Goal: Leave review/rating: Share an evaluation or opinion about a product, service, or content

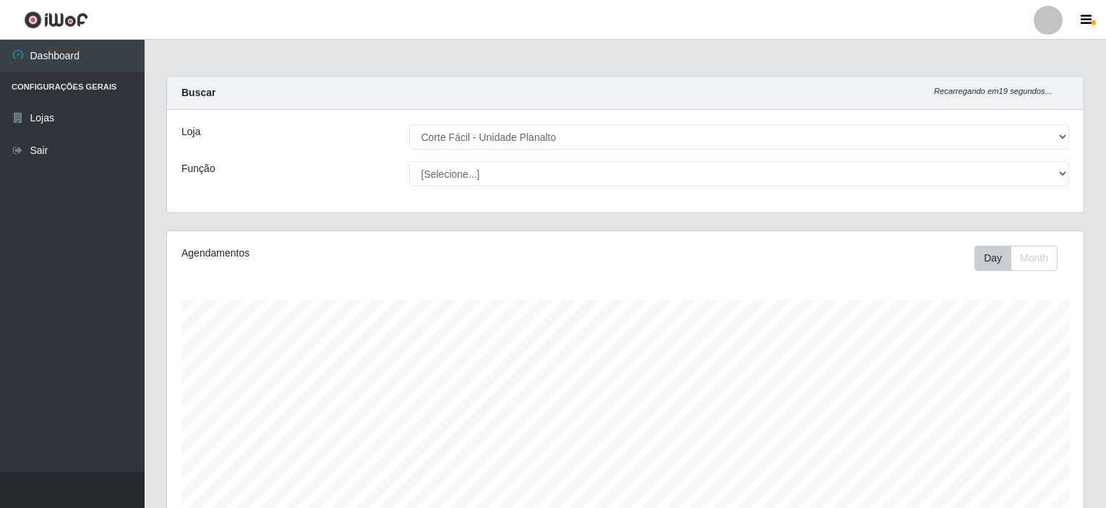
select select "202"
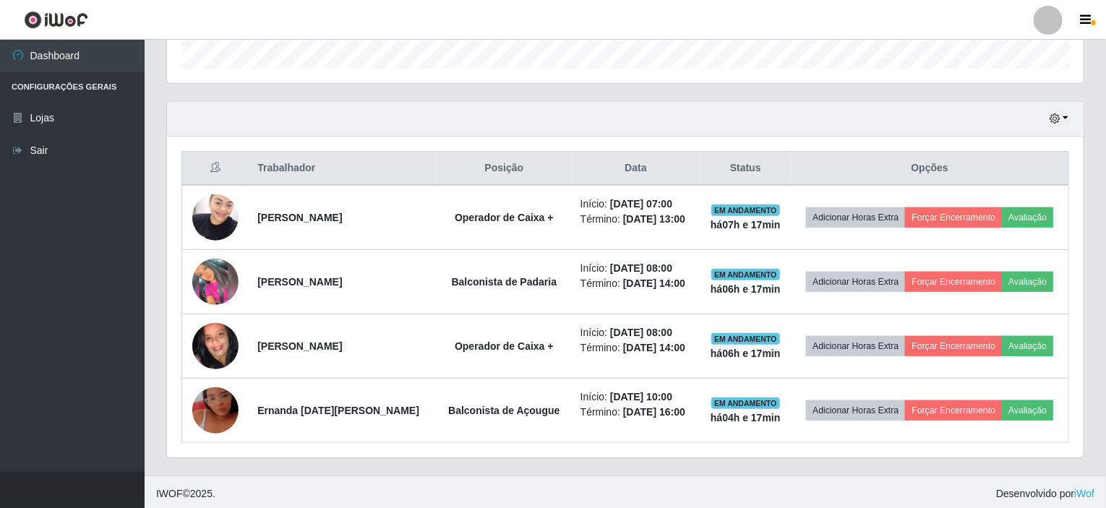
scroll to position [300, 917]
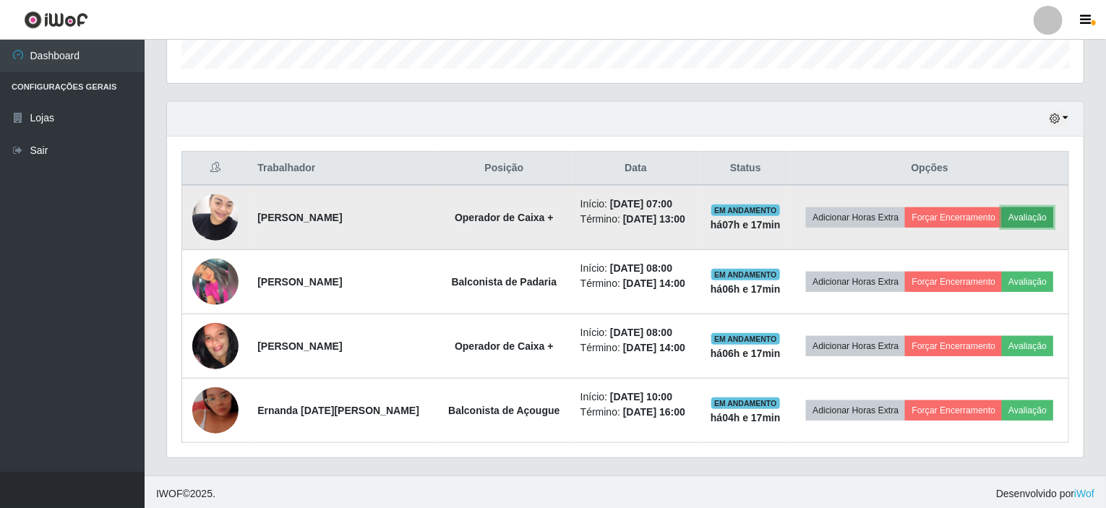
click at [1033, 218] on button "Avaliação" at bounding box center [1027, 218] width 51 height 20
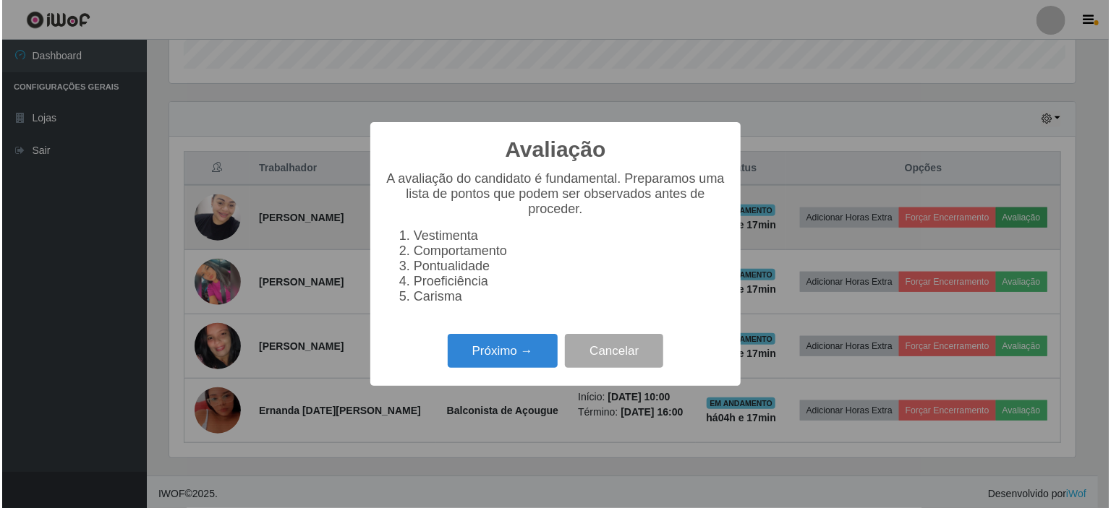
scroll to position [300, 911]
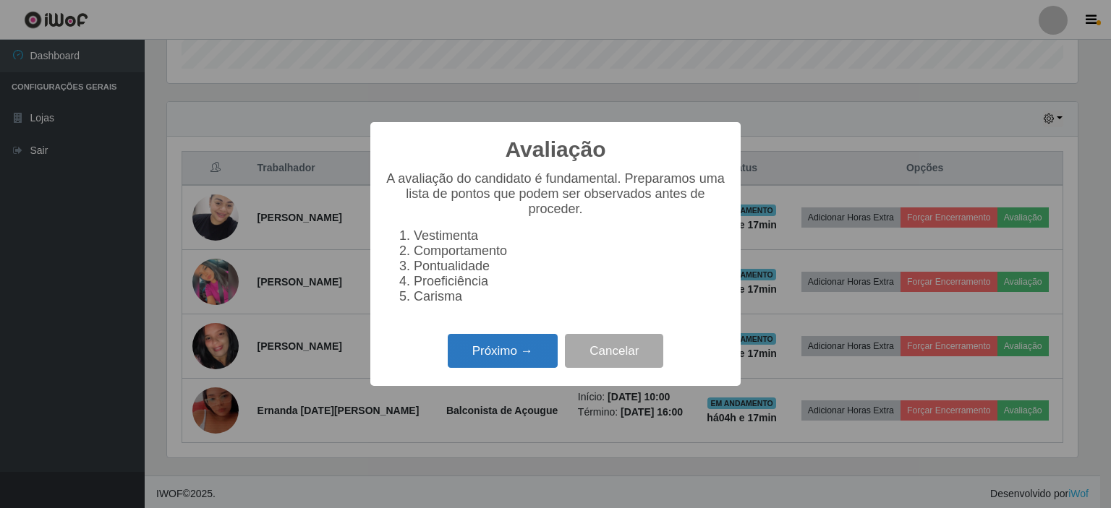
click at [502, 357] on button "Próximo →" at bounding box center [503, 351] width 110 height 34
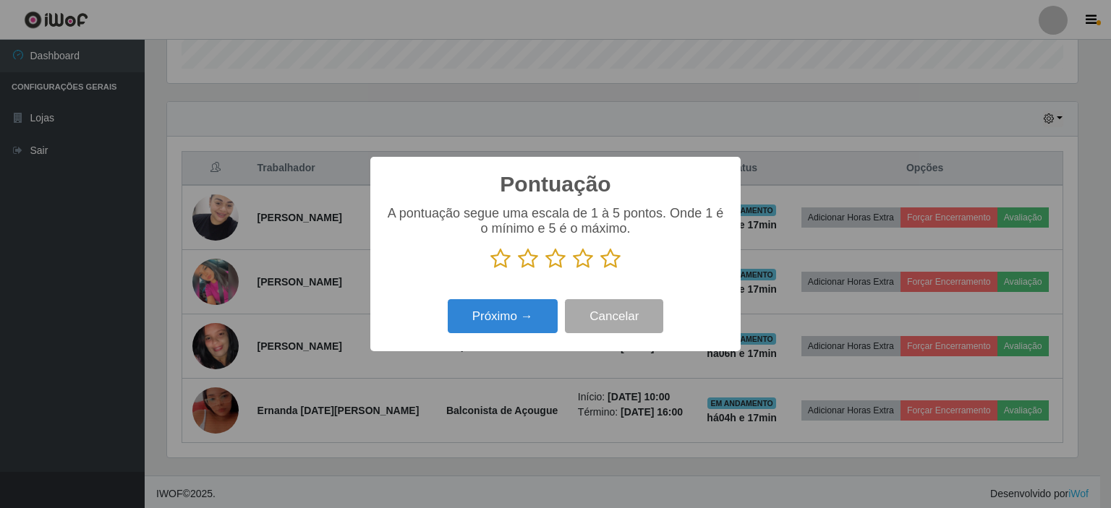
scroll to position [722802, 722191]
click at [552, 262] on icon at bounding box center [555, 259] width 20 height 22
click at [545, 270] on input "radio" at bounding box center [545, 270] width 0 height 0
click at [514, 317] on button "Próximo →" at bounding box center [503, 316] width 110 height 34
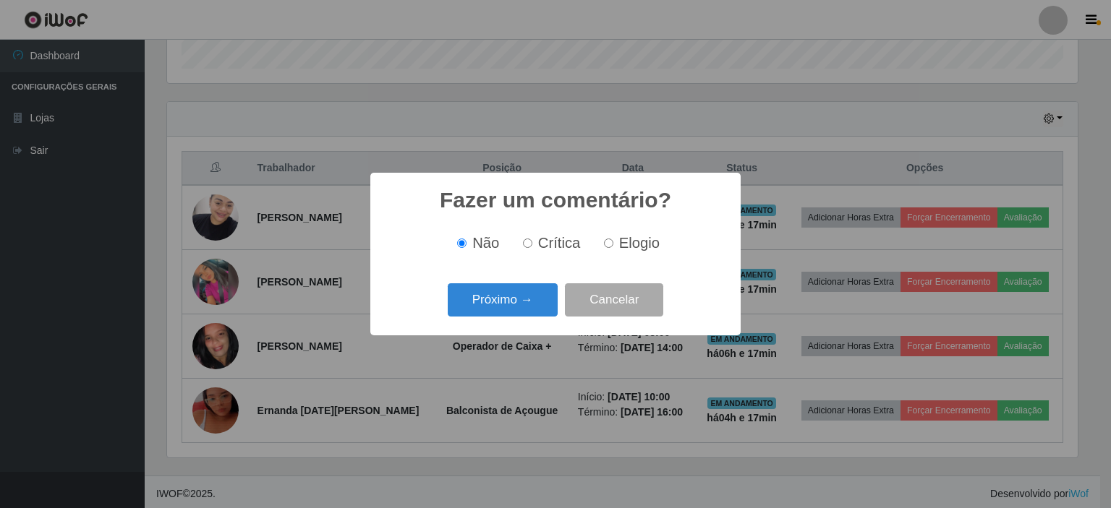
click at [533, 245] on label "Crítica" at bounding box center [549, 243] width 64 height 17
click at [532, 245] on input "Crítica" at bounding box center [527, 243] width 9 height 9
radio input "true"
click at [499, 302] on button "Próximo →" at bounding box center [503, 300] width 110 height 34
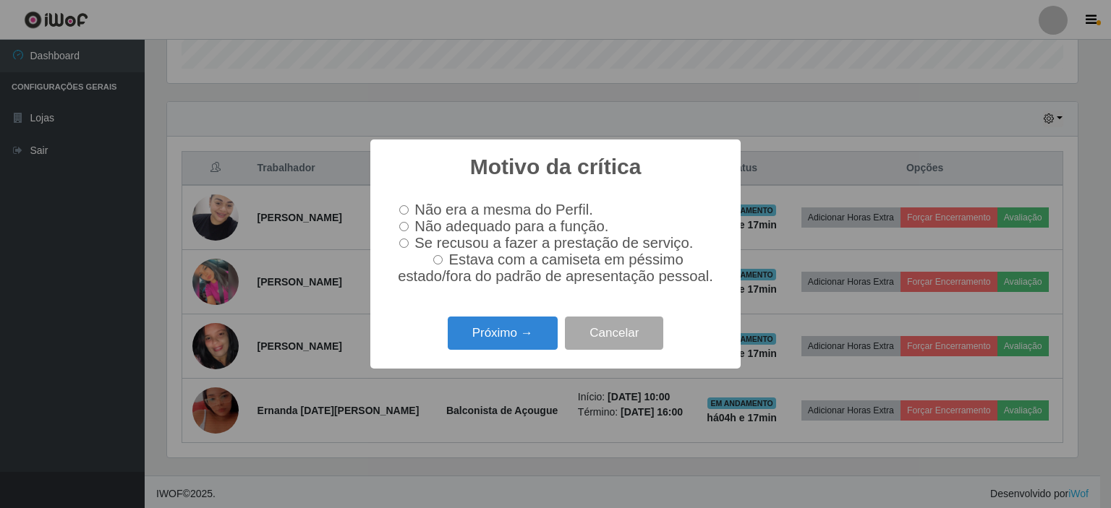
click at [406, 210] on label "Não era a mesma do Perfil." at bounding box center [493, 210] width 200 height 17
click at [406, 210] on input "Não era a mesma do Perfil." at bounding box center [403, 209] width 9 height 9
radio input "true"
click at [502, 330] on button "Próximo →" at bounding box center [503, 334] width 110 height 34
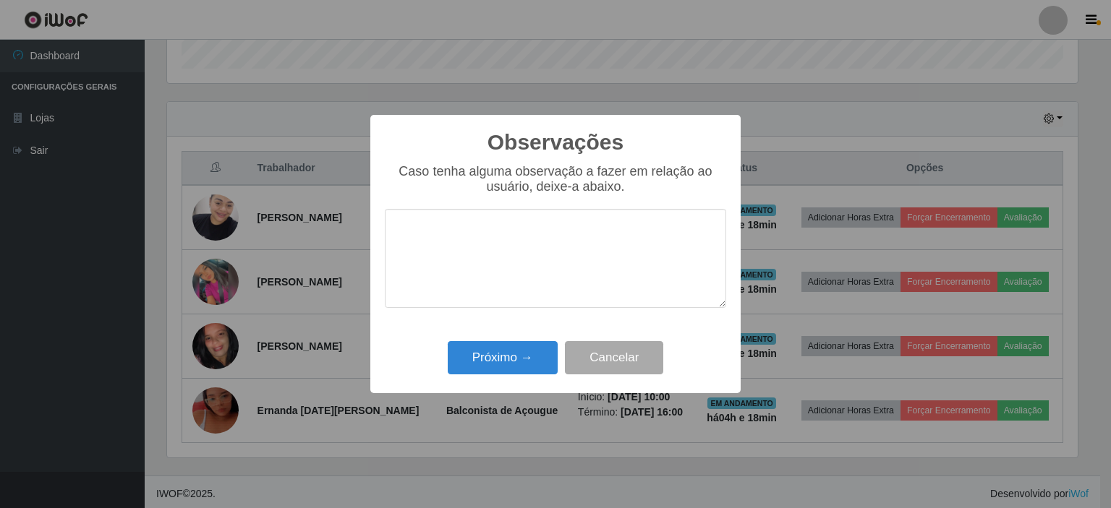
type textarea "Q"
type textarea "C"
type textarea "A"
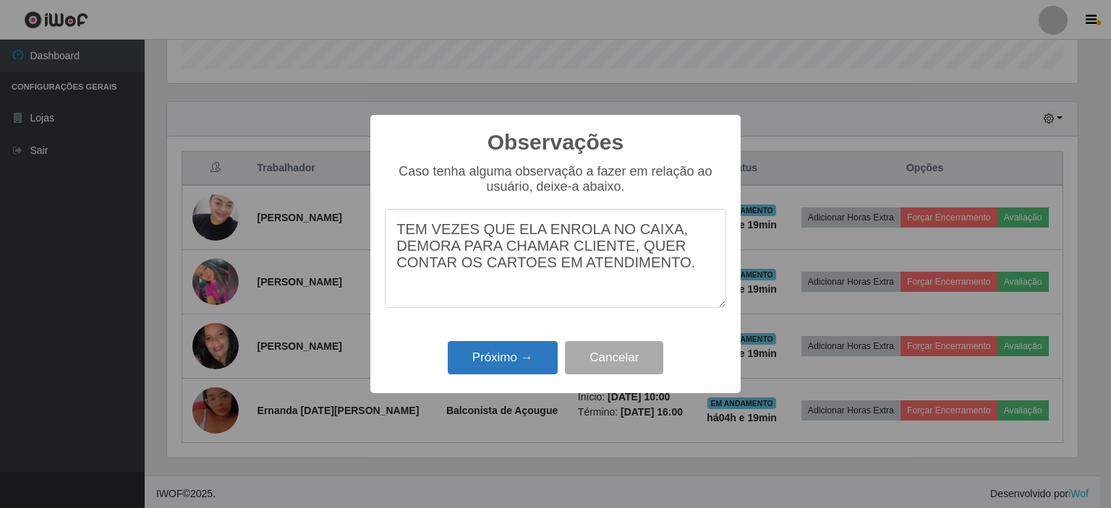
type textarea "TEM VEZES QUE ELA ENROLA NO CAIXA, DEMORA PARA CHAMAR CLIENTE, QUER CONTAR OS C…"
click at [515, 362] on button "Próximo →" at bounding box center [503, 358] width 110 height 34
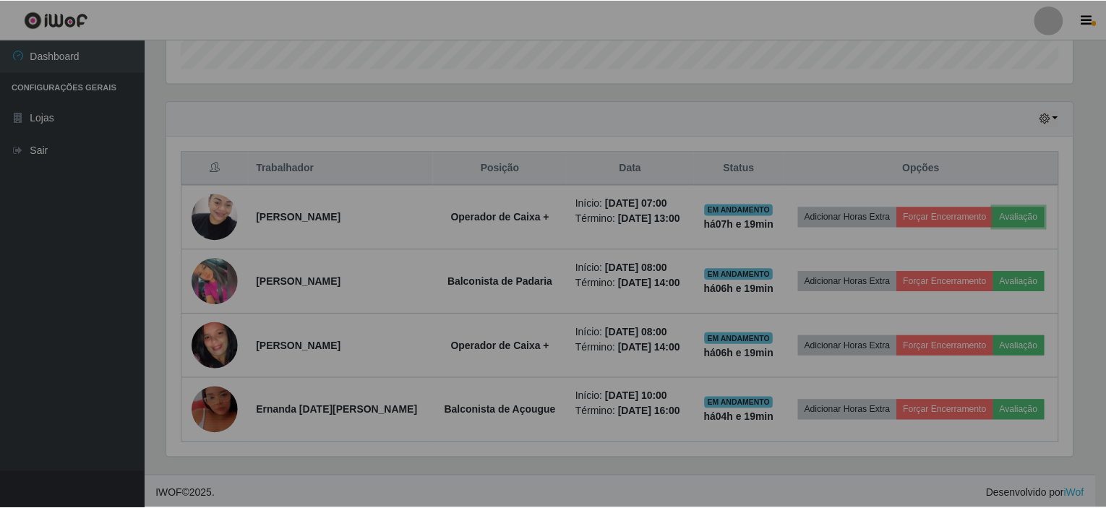
scroll to position [300, 917]
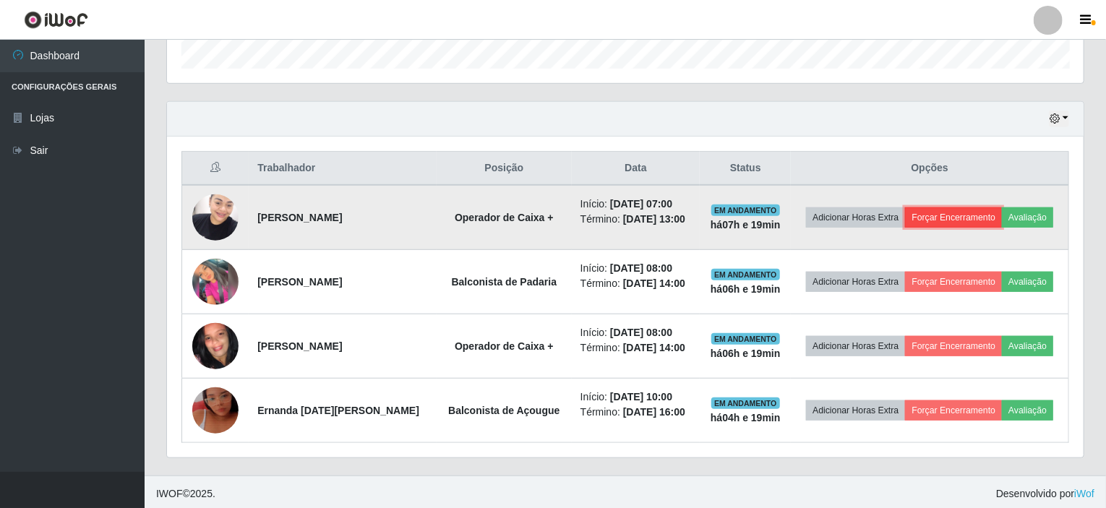
click at [976, 210] on button "Forçar Encerramento" at bounding box center [953, 218] width 97 height 20
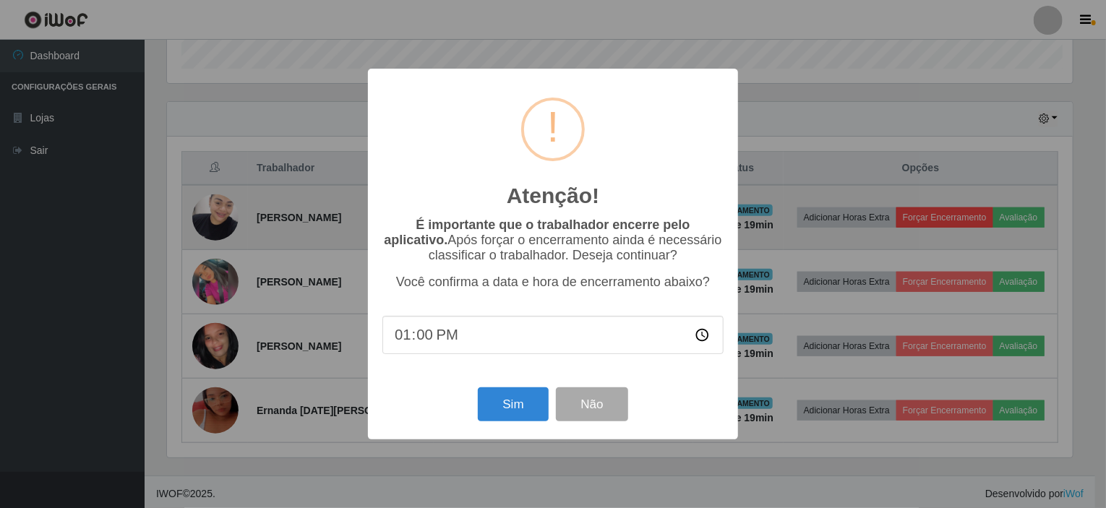
scroll to position [300, 911]
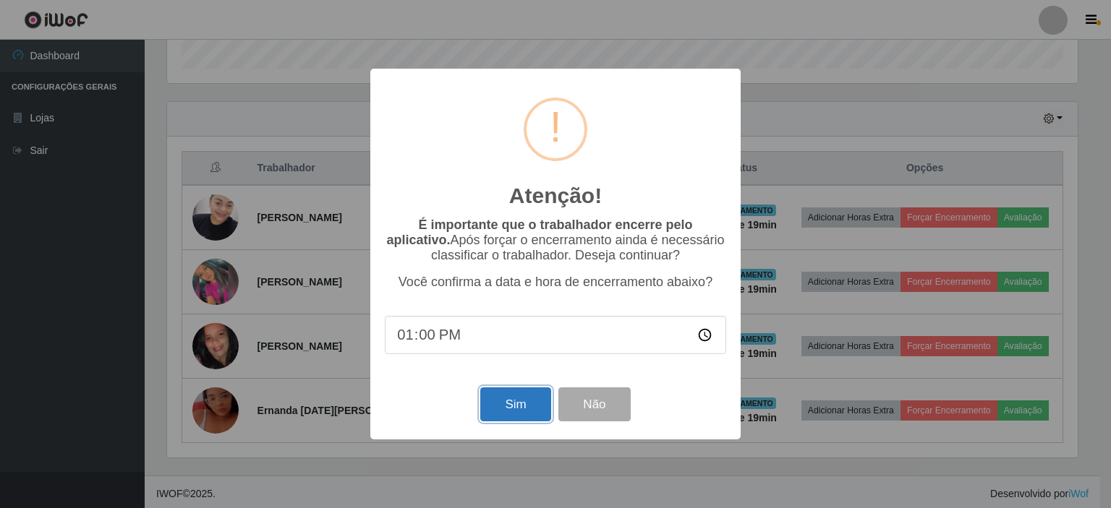
click at [521, 407] on button "Sim" at bounding box center [515, 405] width 70 height 34
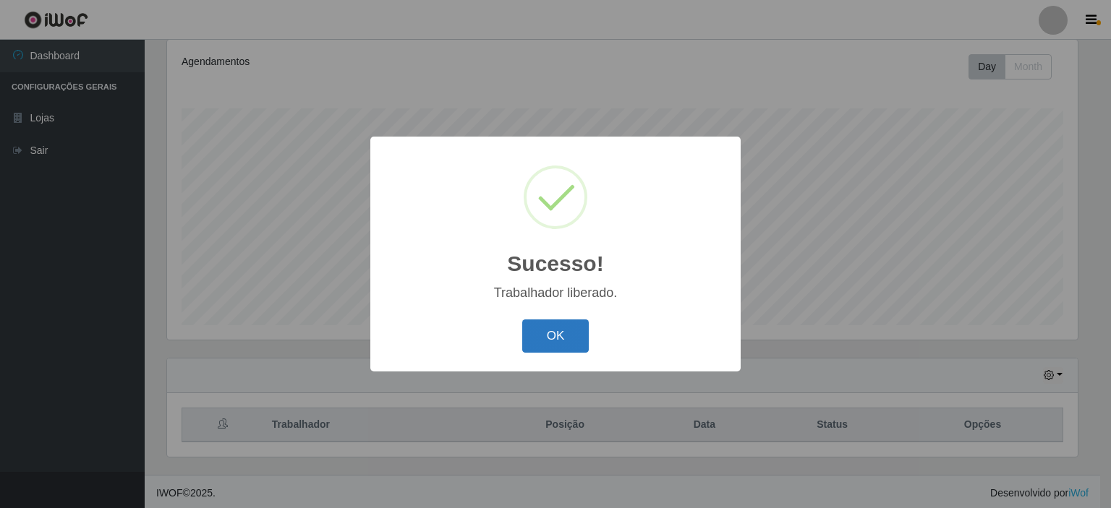
click at [561, 330] on button "OK" at bounding box center [555, 337] width 67 height 34
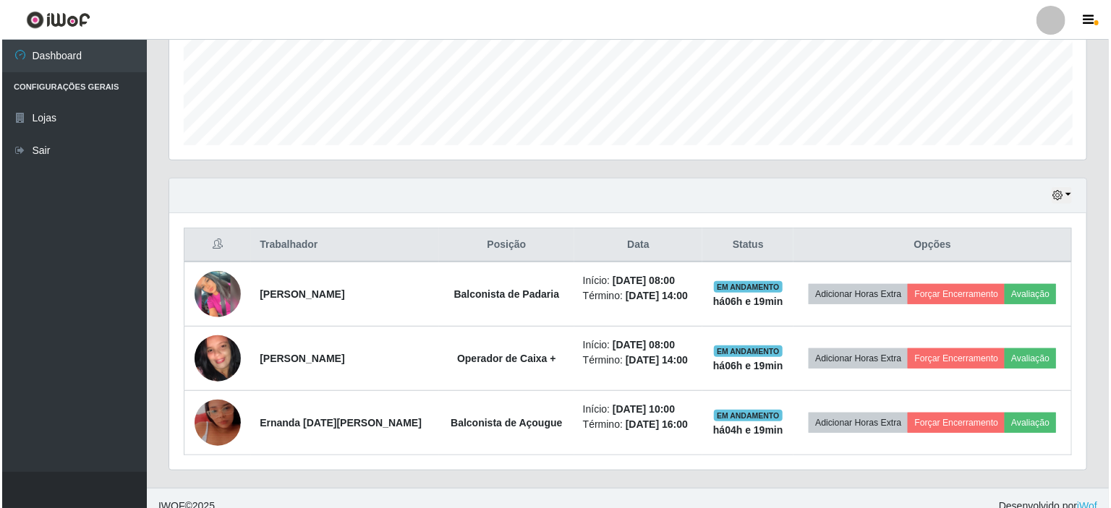
scroll to position [385, 0]
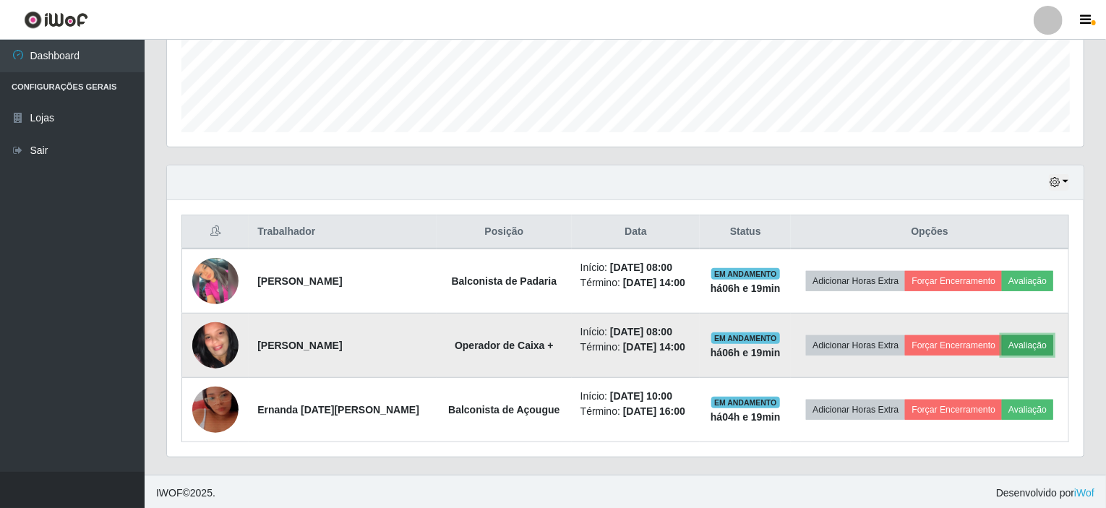
click at [1035, 342] on button "Avaliação" at bounding box center [1027, 346] width 51 height 20
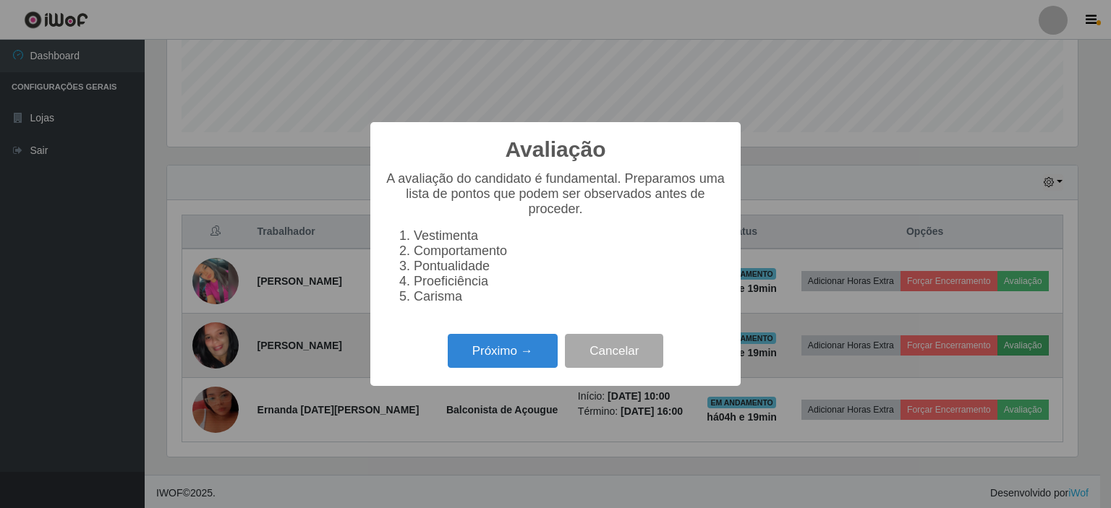
scroll to position [300, 911]
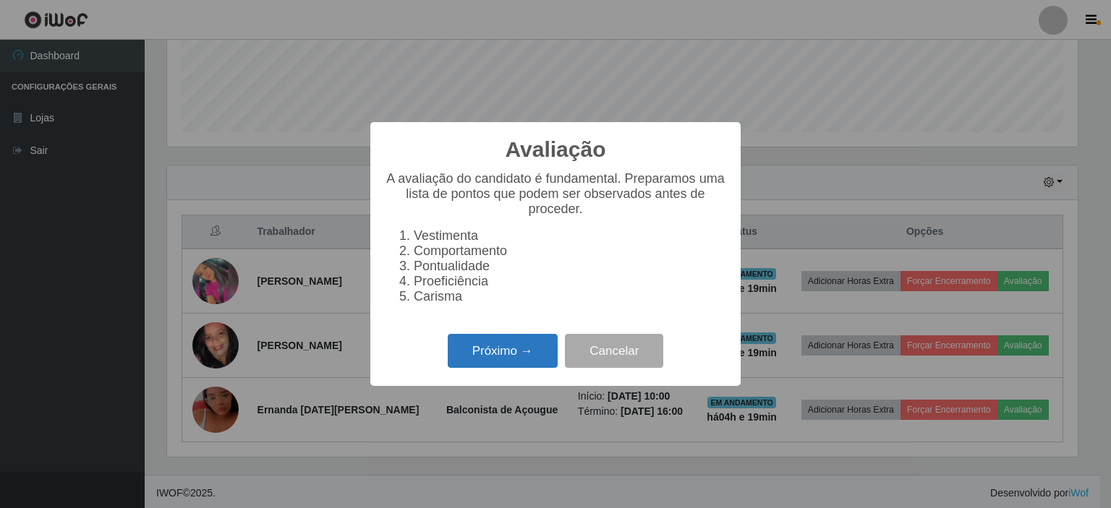
click at [496, 367] on button "Próximo →" at bounding box center [503, 351] width 110 height 34
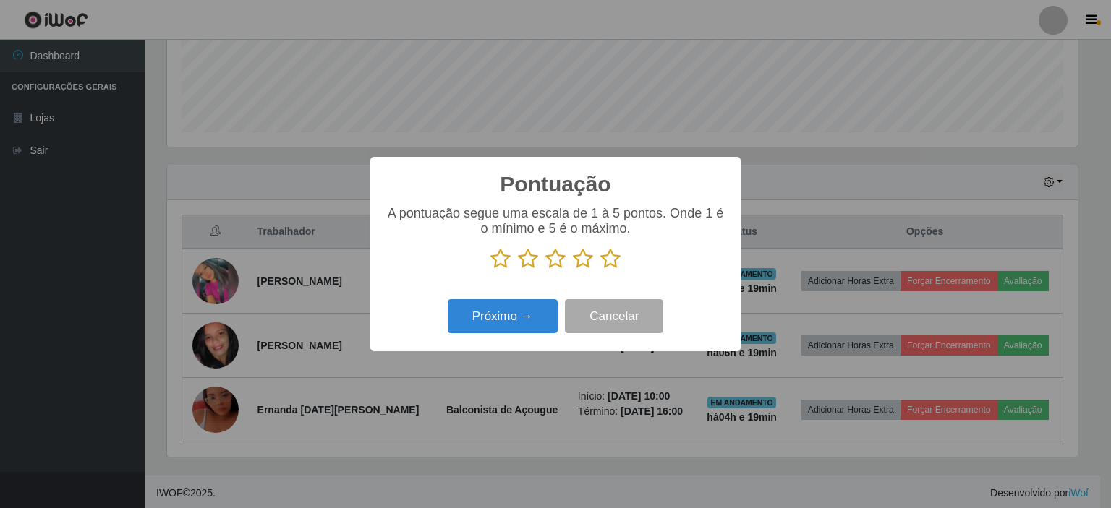
click at [551, 260] on icon at bounding box center [555, 259] width 20 height 22
click at [545, 270] on input "radio" at bounding box center [545, 270] width 0 height 0
click at [516, 320] on button "Próximo →" at bounding box center [503, 316] width 110 height 34
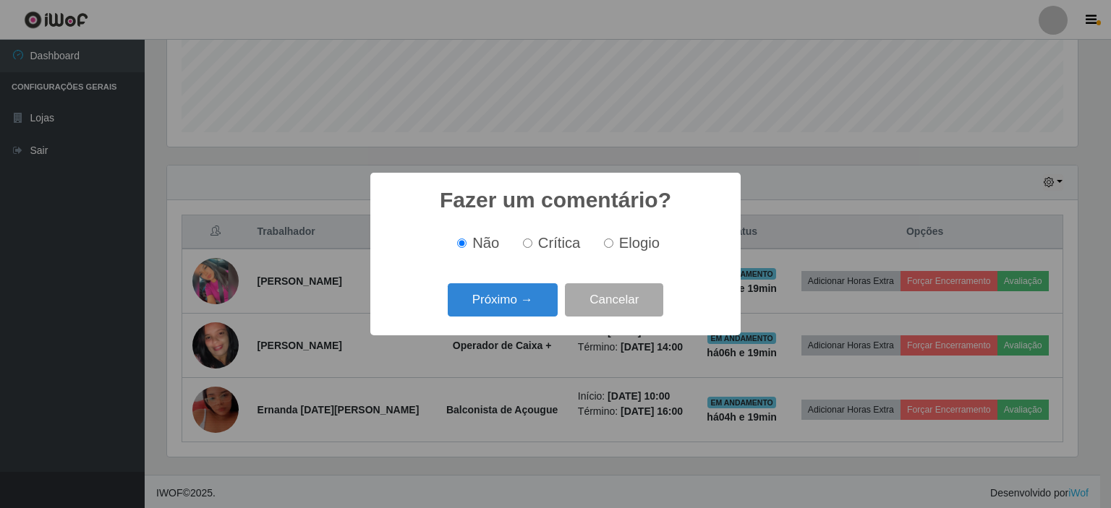
click at [530, 242] on input "Crítica" at bounding box center [527, 243] width 9 height 9
radio input "true"
click at [523, 306] on button "Próximo →" at bounding box center [503, 300] width 110 height 34
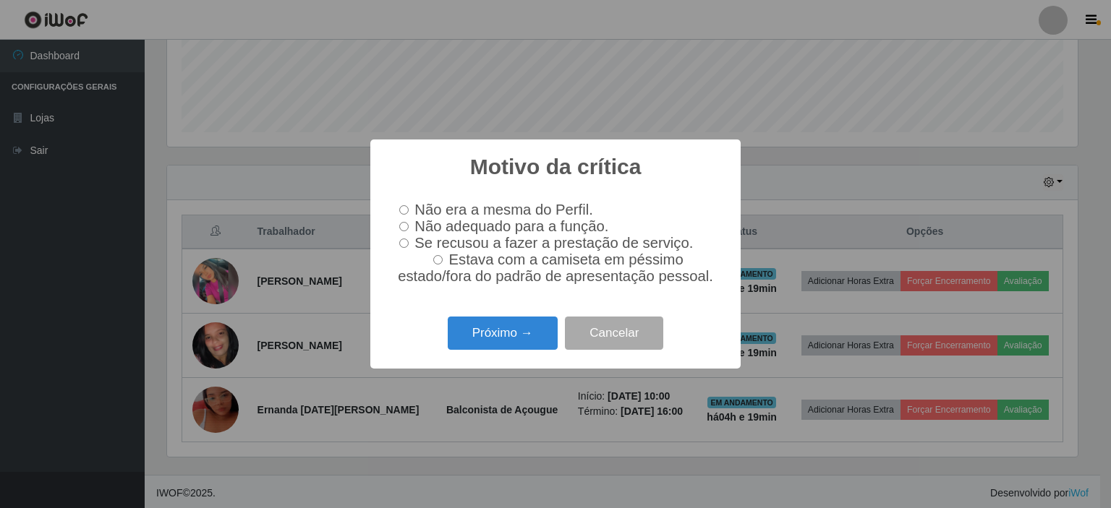
click at [398, 205] on label "Não era a mesma do Perfil." at bounding box center [493, 210] width 200 height 17
click at [399, 205] on input "Não era a mesma do Perfil." at bounding box center [403, 209] width 9 height 9
radio input "true"
click at [507, 335] on button "Próximo →" at bounding box center [503, 334] width 110 height 34
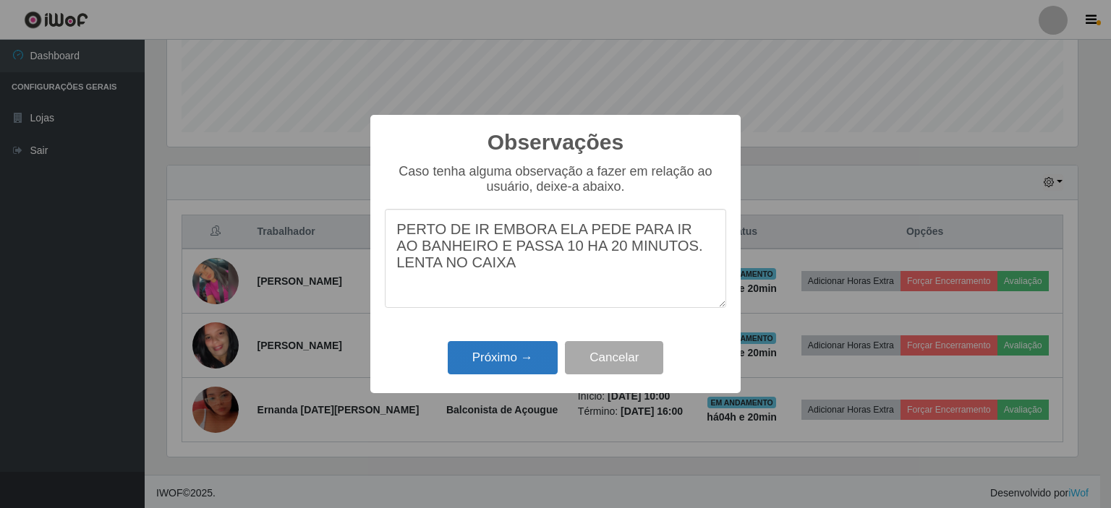
type textarea "PERTO DE IR EMBORA ELA PEDE PARA IR AO BANHEIRO E PASSA 10 HA 20 MINUTOS. LENTA…"
click at [486, 356] on button "Próximo →" at bounding box center [503, 358] width 110 height 34
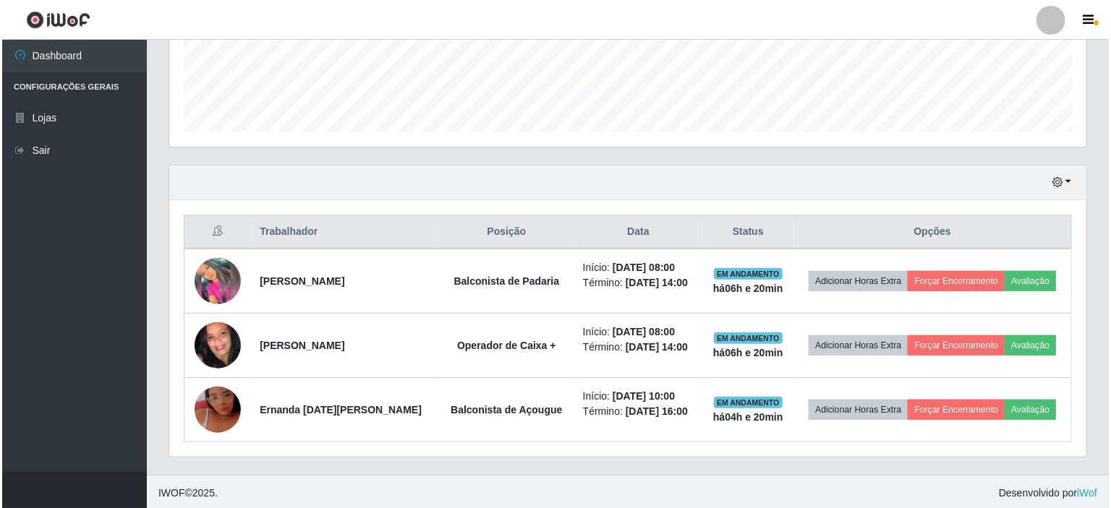
scroll to position [300, 917]
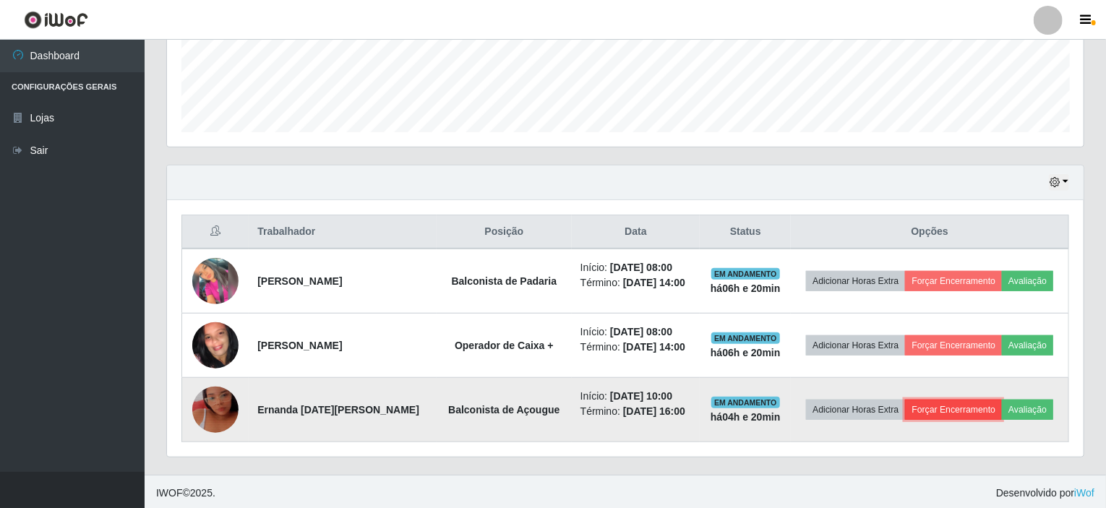
click at [946, 411] on button "Forçar Encerramento" at bounding box center [953, 410] width 97 height 20
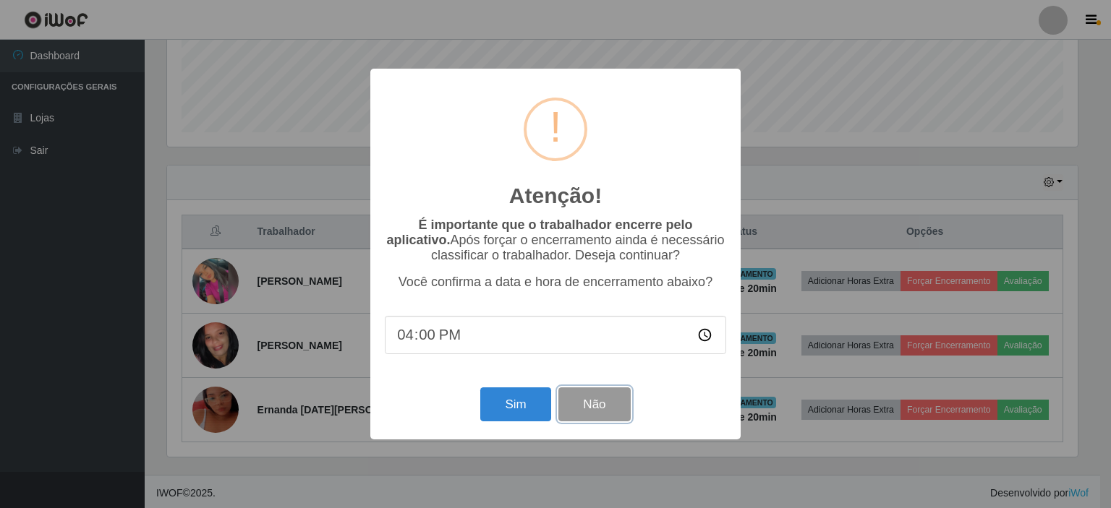
click at [601, 411] on button "Não" at bounding box center [594, 405] width 72 height 34
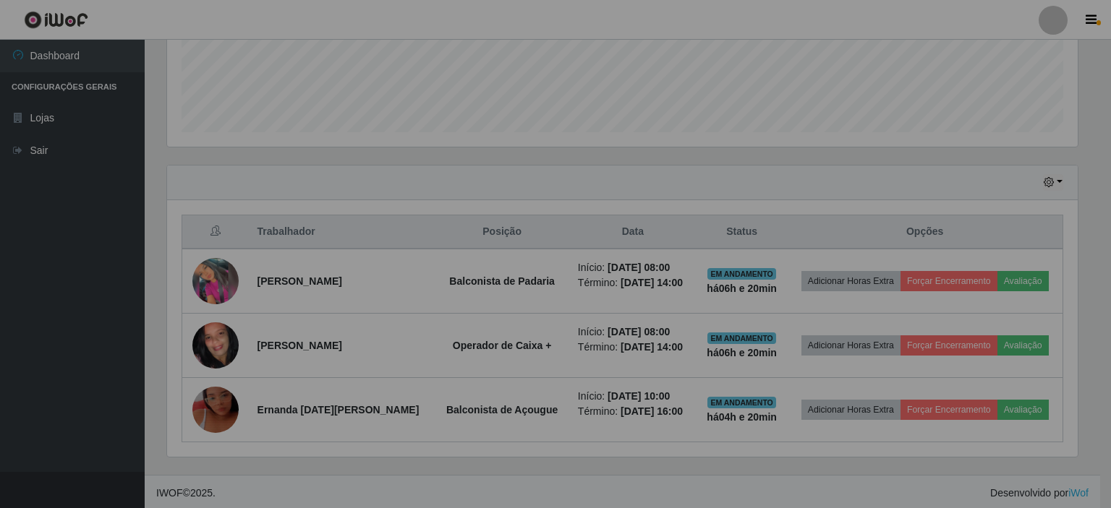
scroll to position [300, 917]
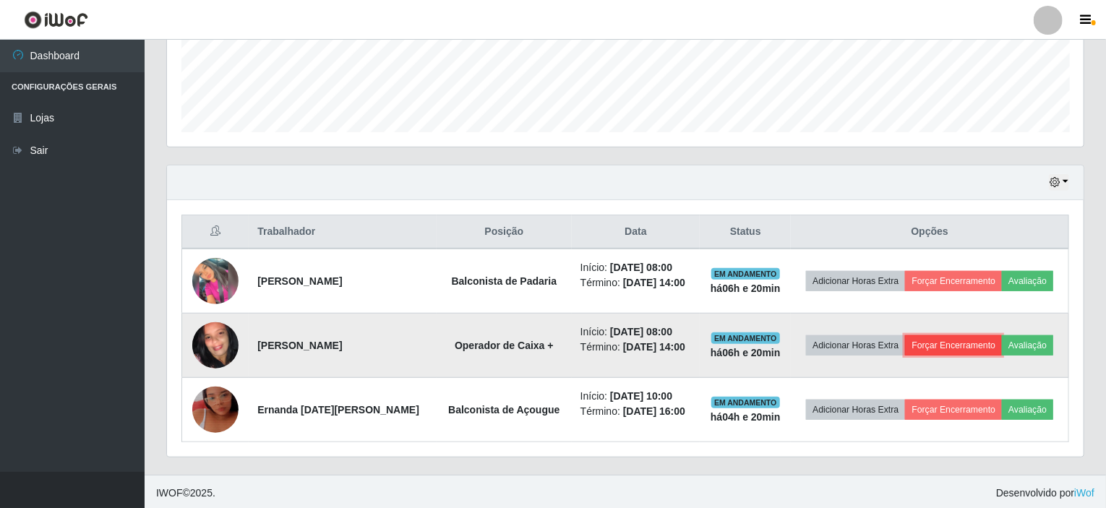
click at [936, 338] on button "Forçar Encerramento" at bounding box center [953, 346] width 97 height 20
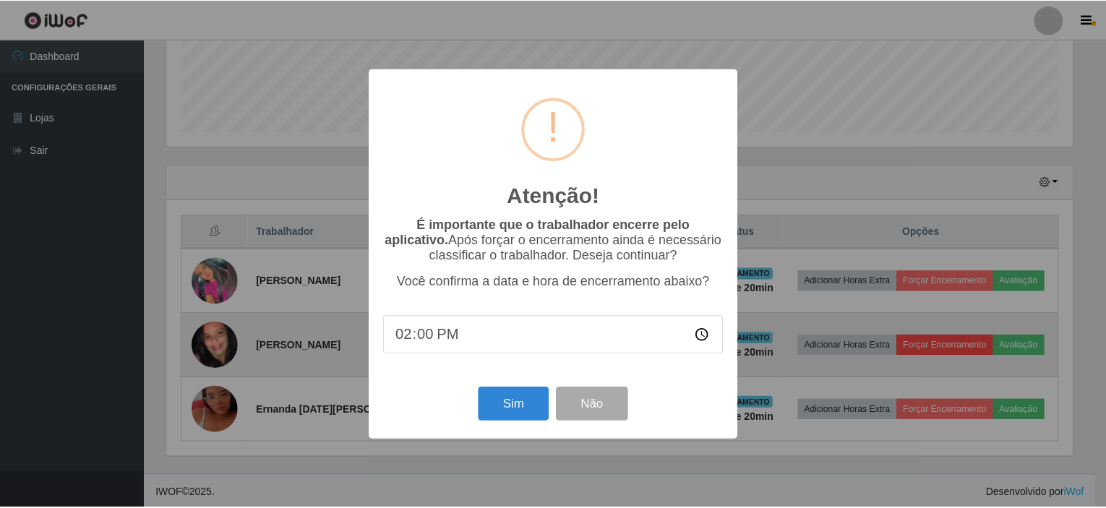
scroll to position [300, 911]
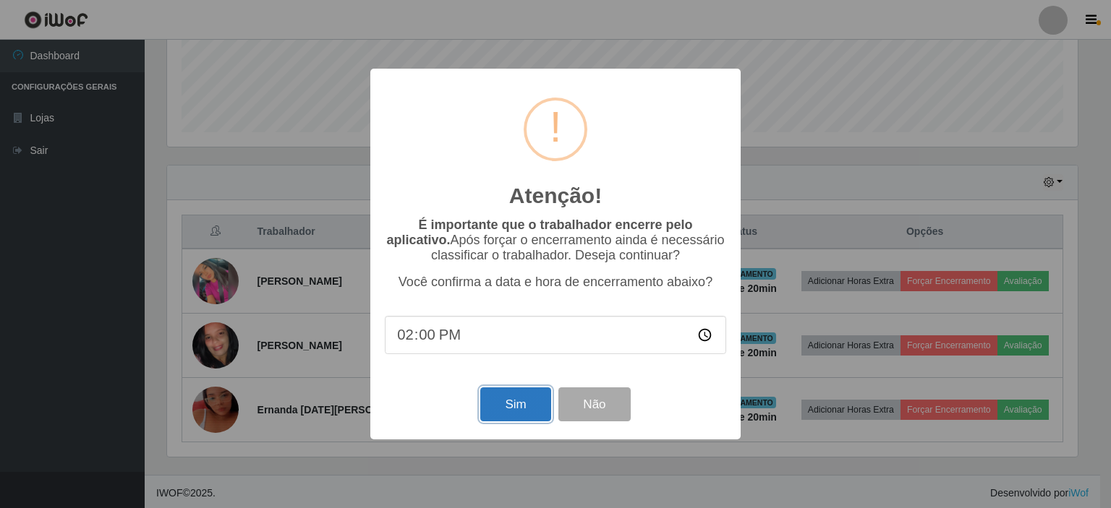
click at [508, 409] on button "Sim" at bounding box center [515, 405] width 70 height 34
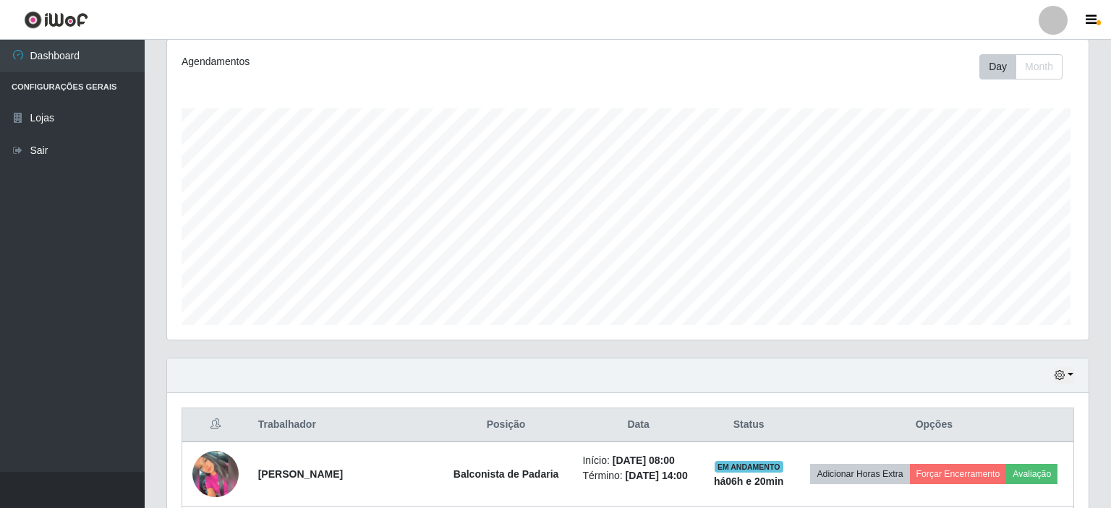
scroll to position [0, 0]
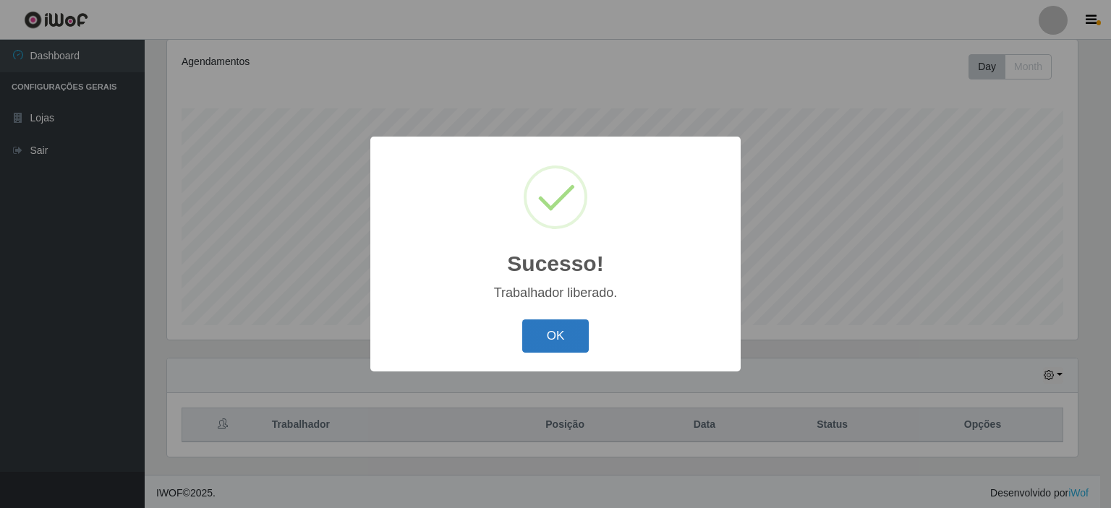
click at [547, 344] on button "OK" at bounding box center [555, 337] width 67 height 34
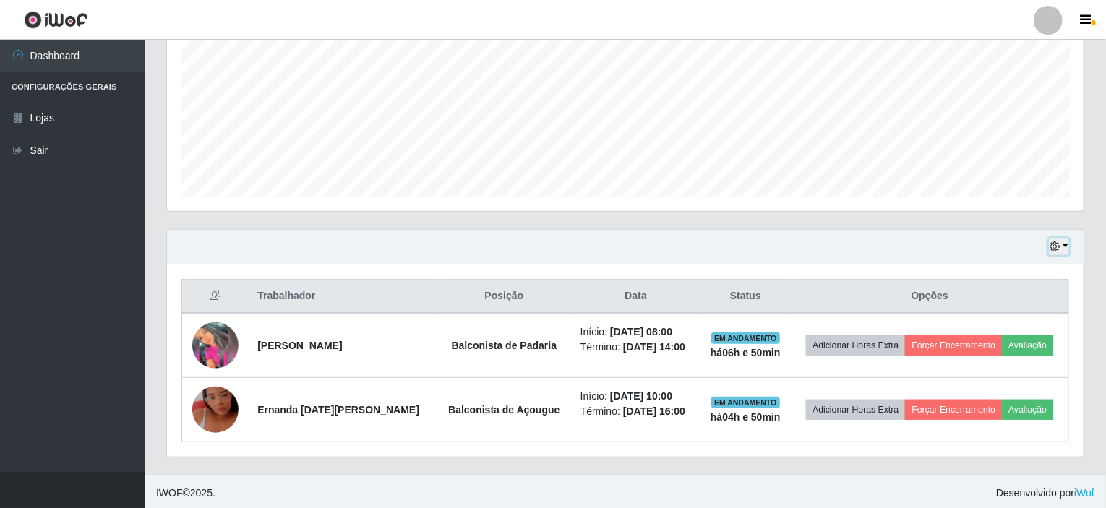
click at [1066, 242] on button "button" at bounding box center [1059, 247] width 20 height 17
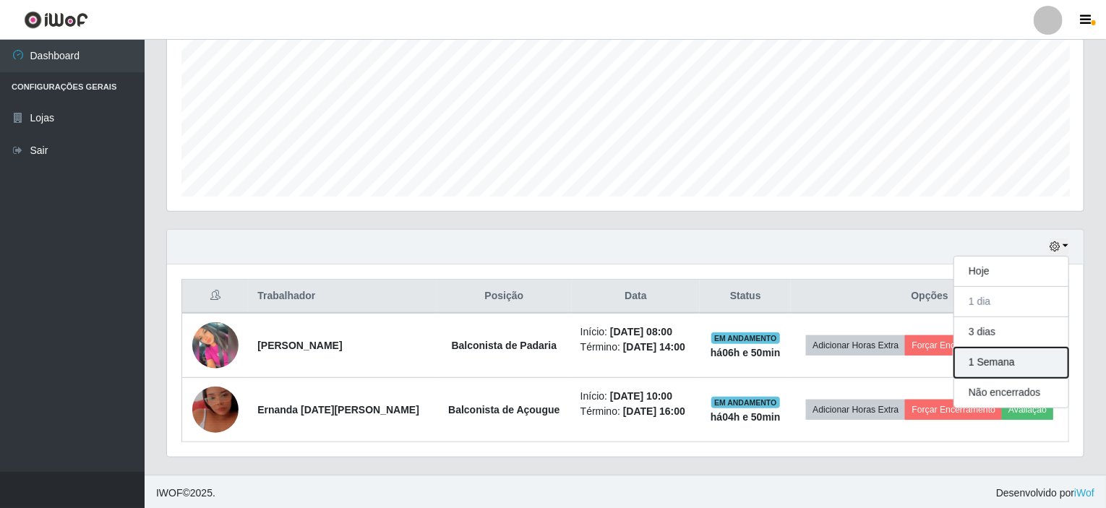
click at [983, 359] on button "1 Semana" at bounding box center [1011, 363] width 114 height 30
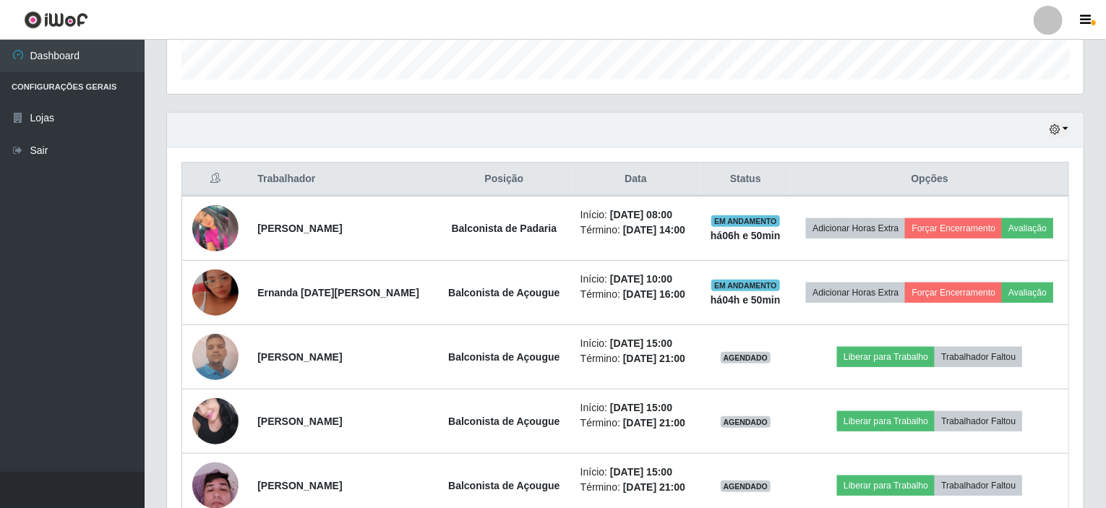
scroll to position [359, 0]
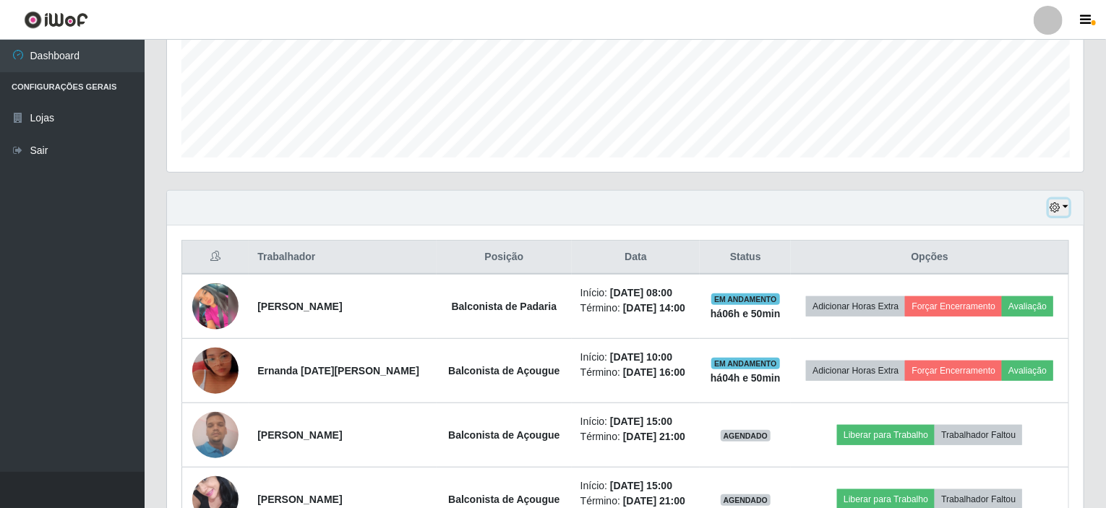
click at [1068, 205] on button "button" at bounding box center [1059, 208] width 20 height 17
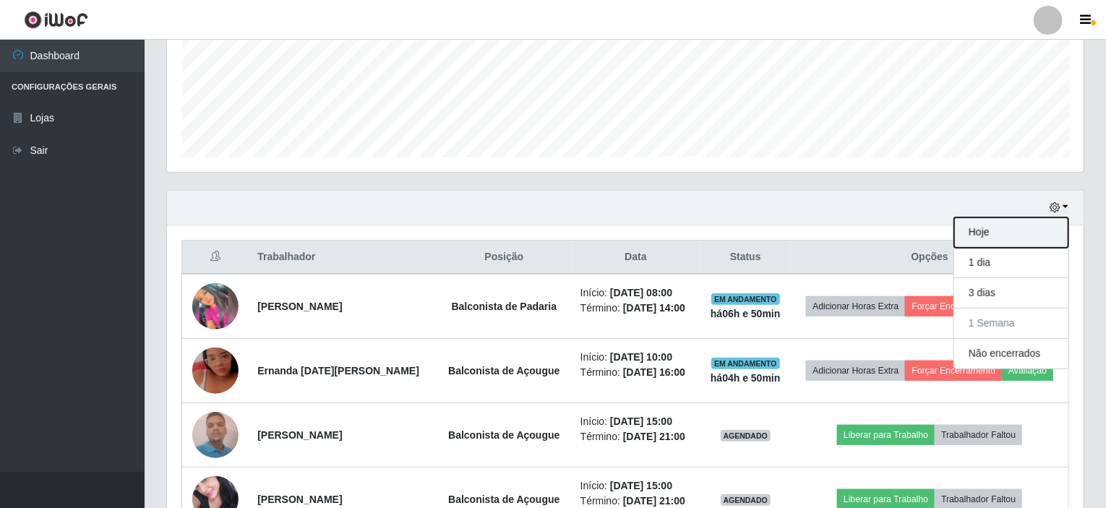
click at [998, 225] on button "Hoje" at bounding box center [1011, 233] width 114 height 30
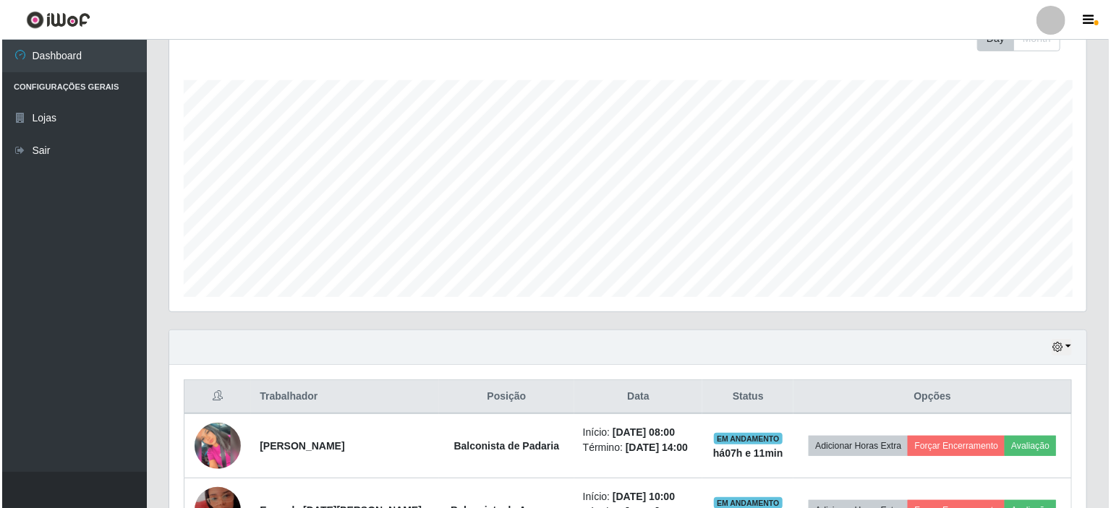
scroll to position [320, 0]
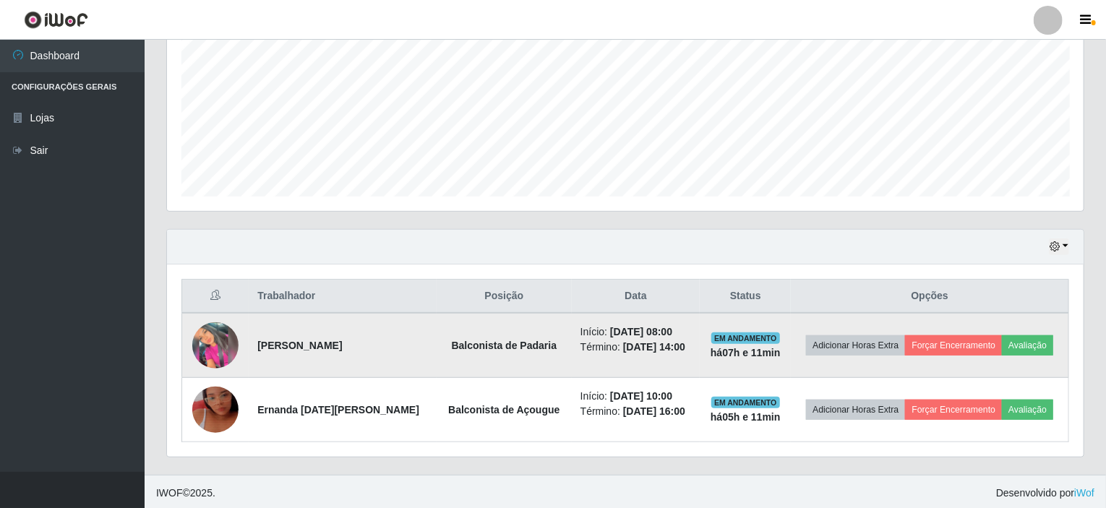
click at [200, 349] on img at bounding box center [215, 346] width 46 height 46
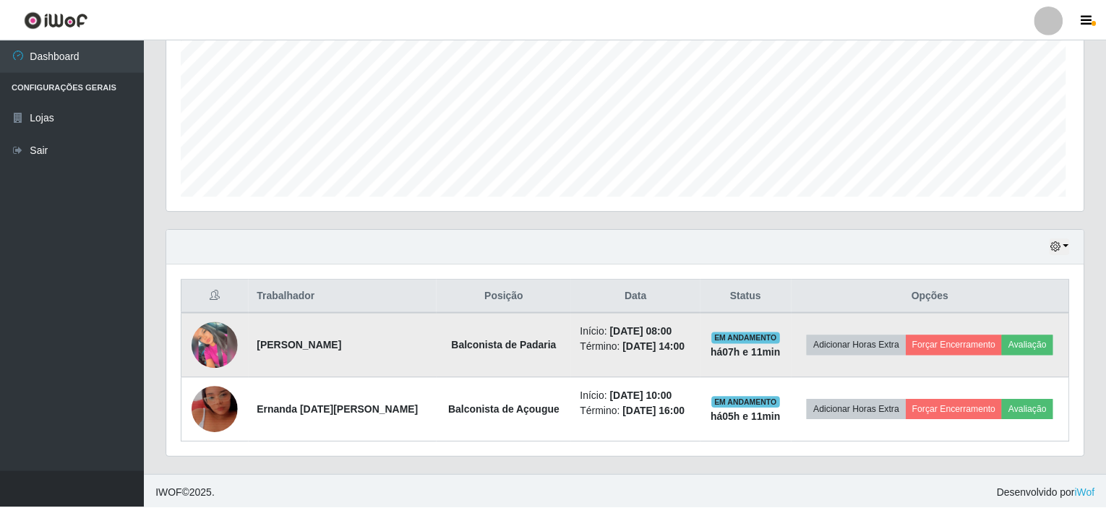
scroll to position [300, 911]
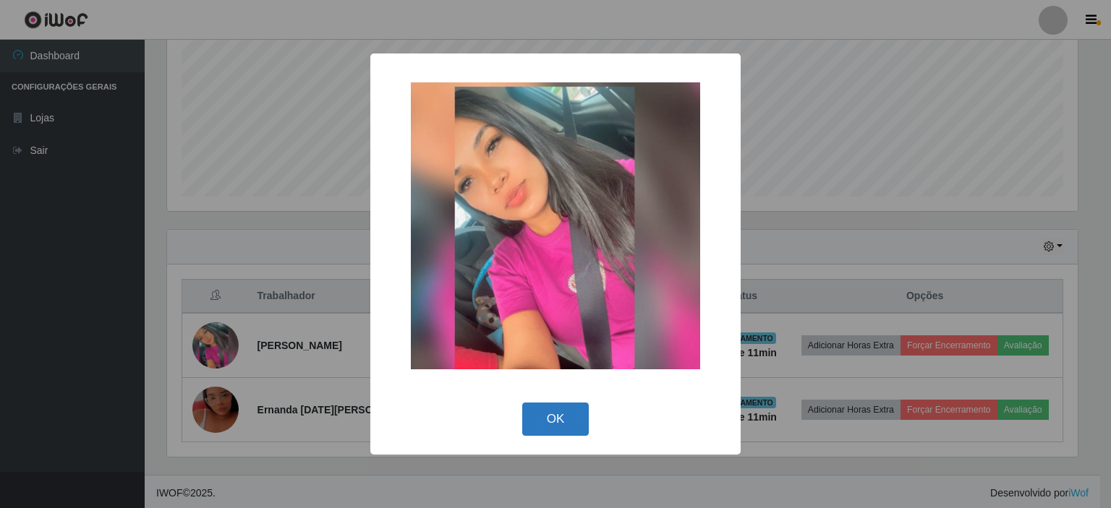
click at [560, 424] on button "OK" at bounding box center [555, 420] width 67 height 34
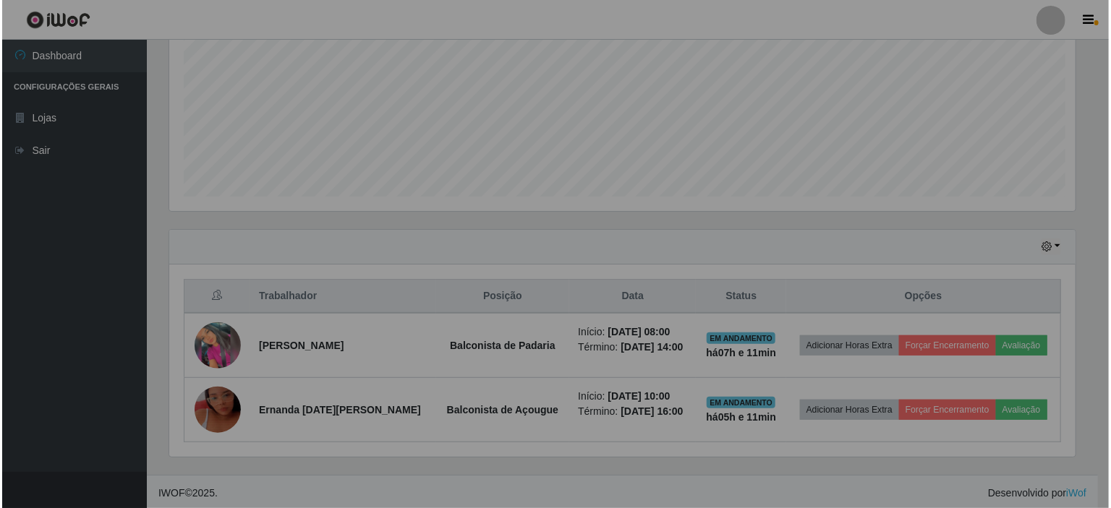
scroll to position [300, 917]
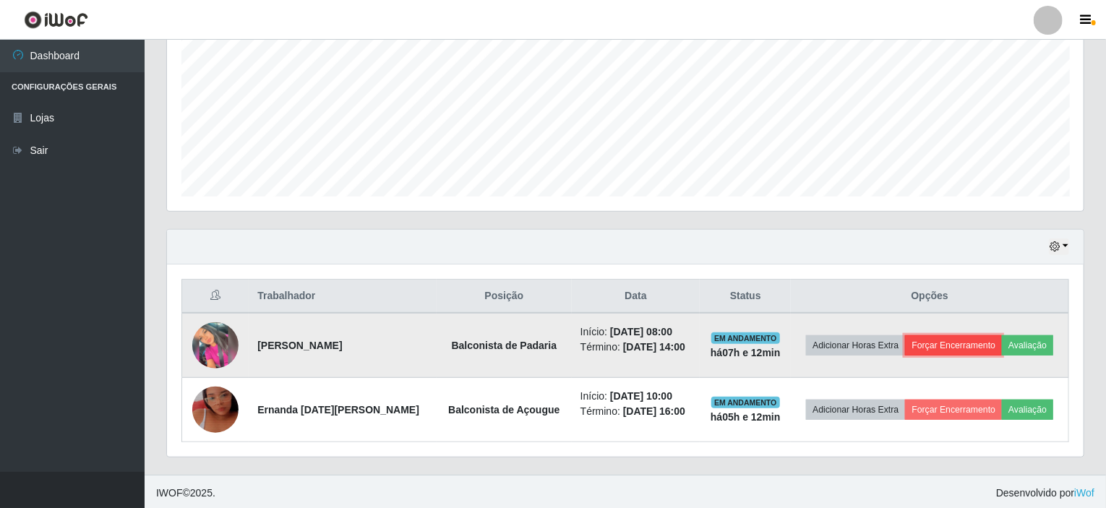
click at [947, 339] on button "Forçar Encerramento" at bounding box center [953, 346] width 97 height 20
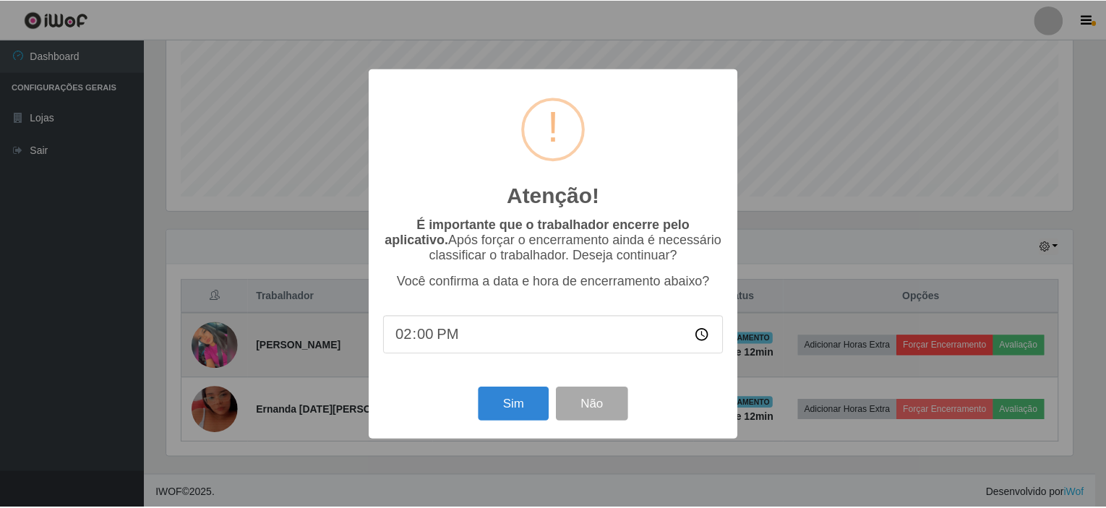
scroll to position [300, 911]
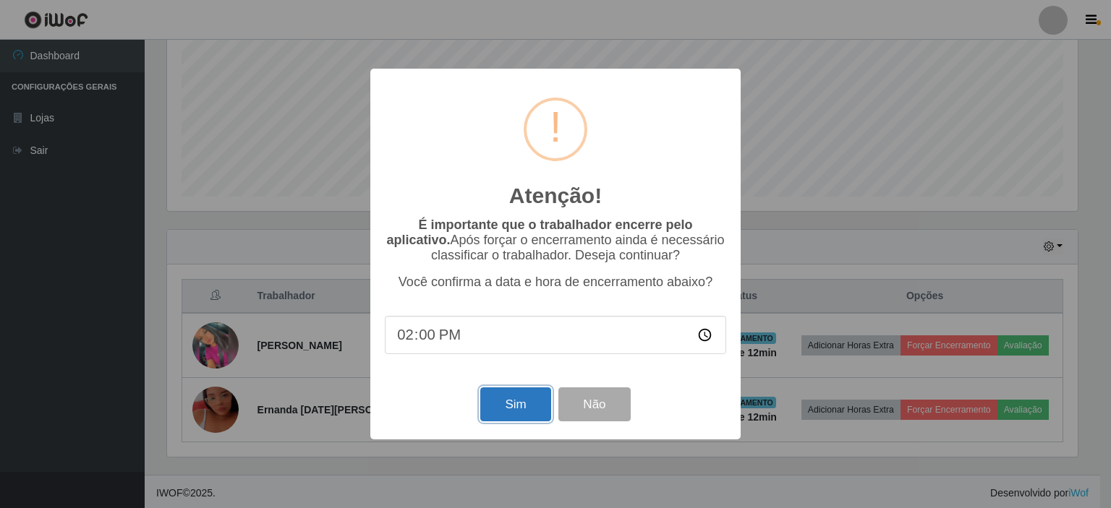
click at [503, 410] on button "Sim" at bounding box center [515, 405] width 70 height 34
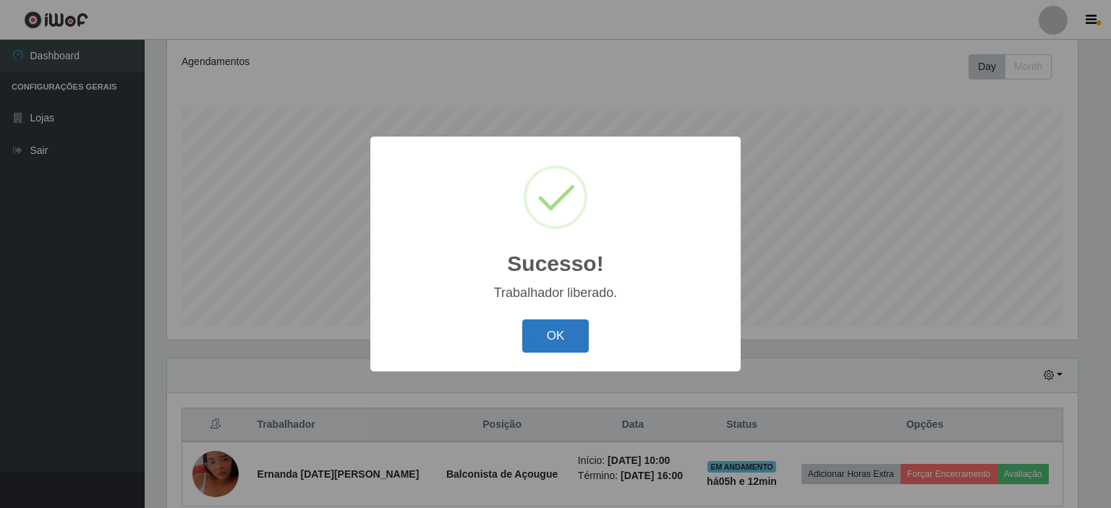
click at [547, 341] on button "OK" at bounding box center [555, 337] width 67 height 34
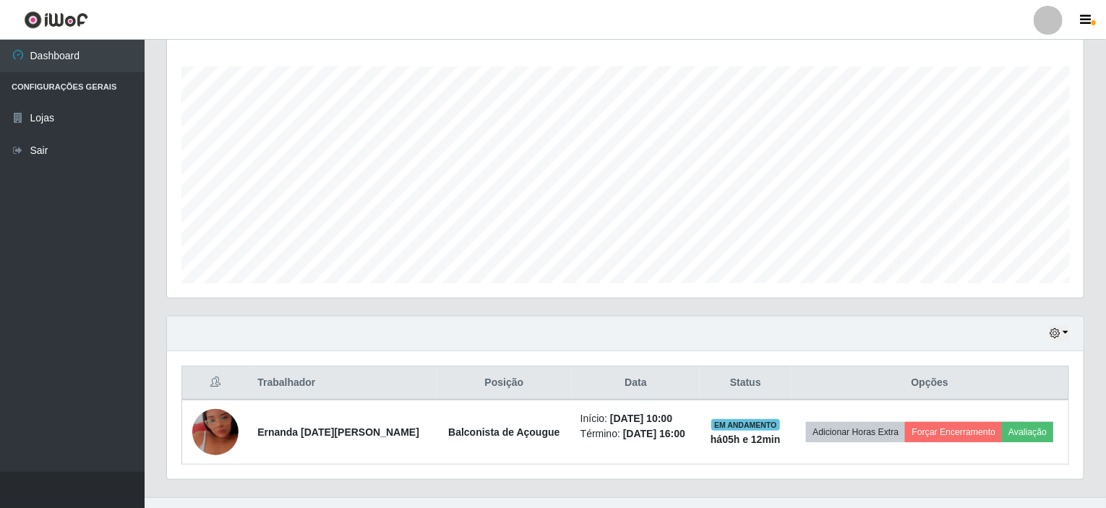
scroll to position [256, 0]
